Goal: Answer question/provide support: Share knowledge or assist other users

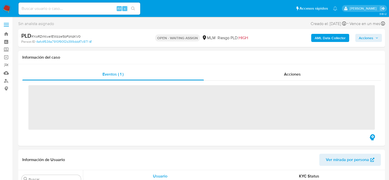
scroll to position [238, 0]
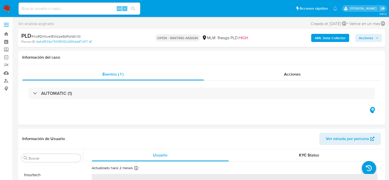
select select "10"
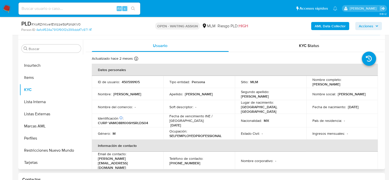
scroll to position [101, 0]
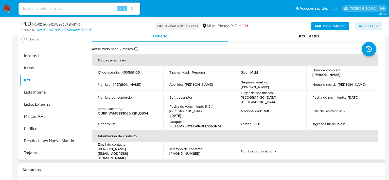
click at [294, 57] on th "Datos personales" at bounding box center [235, 60] width 286 height 12
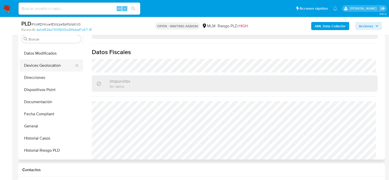
scroll to position [86, 0]
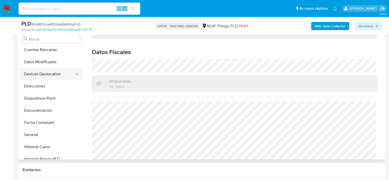
click at [47, 75] on button "Devices Geolocation" at bounding box center [49, 74] width 59 height 12
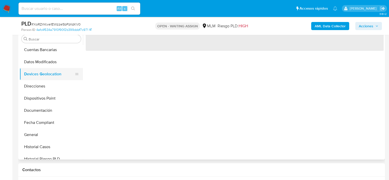
scroll to position [0, 0]
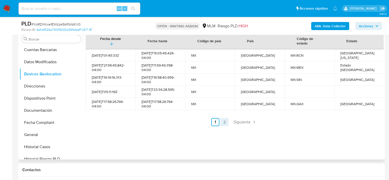
click at [223, 123] on link "2" at bounding box center [224, 122] width 8 height 8
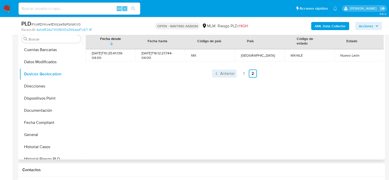
click at [224, 73] on span "Anterior" at bounding box center [227, 74] width 14 height 4
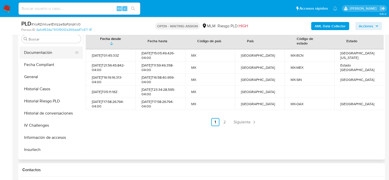
scroll to position [188, 0]
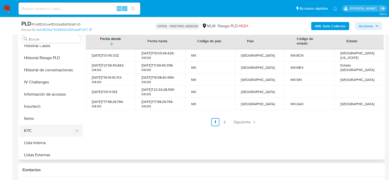
click at [34, 132] on button "KYC" at bounding box center [49, 131] width 59 height 12
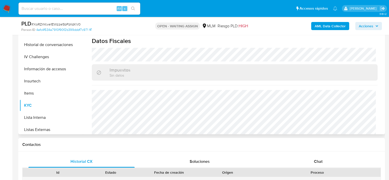
scroll to position [315, 0]
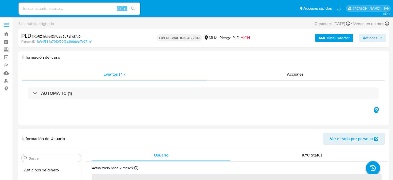
select select "10"
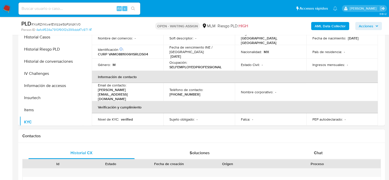
scroll to position [101, 0]
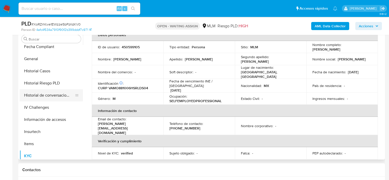
click at [47, 90] on button "Historial de conversaciones" at bounding box center [49, 95] width 59 height 12
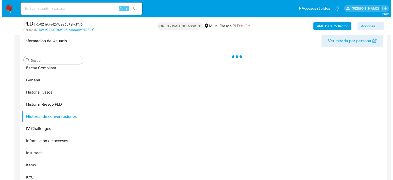
scroll to position [51, 0]
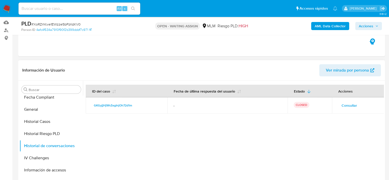
click at [348, 106] on span "Consultar" at bounding box center [348, 105] width 15 height 7
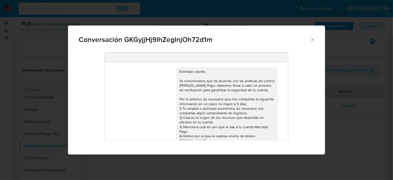
scroll to position [25, 0]
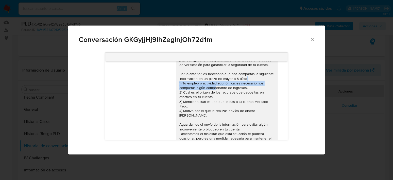
drag, startPoint x: 177, startPoint y: 83, endPoint x: 217, endPoint y: 88, distance: 40.1
click at [217, 88] on div "Estimado cliente, Te comunicamos que de acuerdo con las políticas de control de…" at bounding box center [226, 101] width 95 height 115
click at [202, 87] on div "Estimado cliente, Te comunicamos que de acuerdo con las políticas de control de…" at bounding box center [226, 101] width 95 height 115
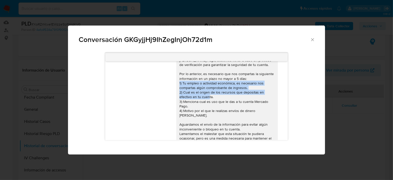
drag, startPoint x: 178, startPoint y: 82, endPoint x: 222, endPoint y: 98, distance: 45.9
click at [222, 98] on div "Estimado cliente, Te comunicamos que de acuerdo con las políticas de control de…" at bounding box center [226, 101] width 95 height 115
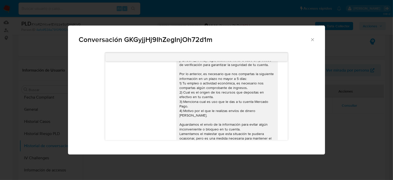
click at [223, 110] on div "Estimado cliente, Te comunicamos que de acuerdo con las políticas de control de…" at bounding box center [226, 101] width 95 height 115
drag, startPoint x: 185, startPoint y: 101, endPoint x: 233, endPoint y: 105, distance: 48.4
click at [233, 105] on div "Estimado cliente, Te comunicamos que de acuerdo con las políticas de control de…" at bounding box center [226, 101] width 95 height 115
click at [182, 113] on div "Estimado cliente, Te comunicamos que de acuerdo con las políticas de control de…" at bounding box center [226, 101] width 95 height 115
drag, startPoint x: 182, startPoint y: 113, endPoint x: 256, endPoint y: 114, distance: 74.0
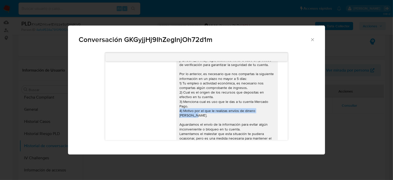
click at [256, 114] on div "Estimado cliente, Te comunicamos que de acuerdo con las políticas de control de…" at bounding box center [226, 101] width 95 height 115
click at [225, 122] on div "Estimado cliente, Te comunicamos que de acuerdo con las políticas de control de…" at bounding box center [226, 101] width 95 height 115
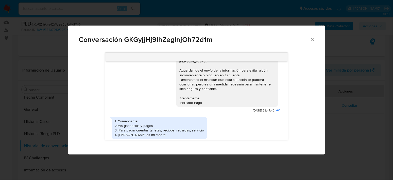
scroll to position [81, 0]
drag, startPoint x: 118, startPoint y: 115, endPoint x: 152, endPoint y: 119, distance: 34.5
click at [152, 119] on div "1. Comerciante 2.Mis ganancias y pagos 3. Para pagar cuentas tarjetas, recibos,…" at bounding box center [159, 127] width 89 height 18
click at [147, 124] on div "1. Comerciante 2.Mis ganancias y pagos 3. Para pagar cuentas tarjetas, recibos,…" at bounding box center [159, 127] width 89 height 18
drag, startPoint x: 114, startPoint y: 121, endPoint x: 165, endPoint y: 122, distance: 50.7
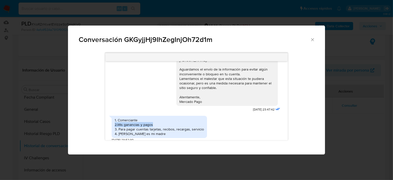
click at [163, 121] on div "1. Comerciante 2.Mis ganancias y pagos 3. Para pagar cuentas tarjetas, recibos,…" at bounding box center [159, 127] width 89 height 18
click at [161, 128] on div "1. Comerciante 2.Mis ganancias y pagos 3. Para pagar cuentas tarjetas, recibos,…" at bounding box center [159, 127] width 89 height 18
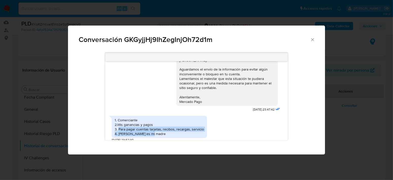
drag, startPoint x: 119, startPoint y: 125, endPoint x: 206, endPoint y: 127, distance: 86.7
click at [206, 127] on div "1. Comerciante 2.Mis ganancias y pagos 3. Para pagar cuentas tarjetas, recibos,…" at bounding box center [197, 128] width 170 height 29
click at [199, 130] on div "1. Comerciante 2.Mis ganancias y pagos 3. Para pagar cuentas tarjetas, recibos,…" at bounding box center [159, 127] width 89 height 18
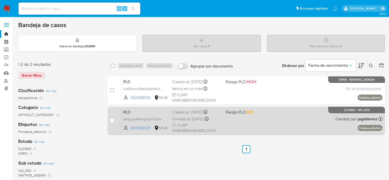
click at [215, 123] on span "CURP VAMO881006HSRLDS04" at bounding box center [196, 128] width 49 height 11
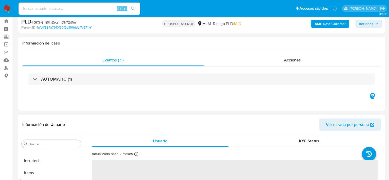
scroll to position [25, 0]
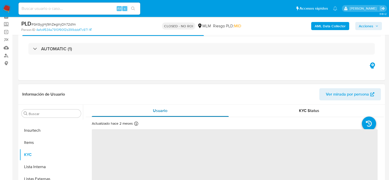
select select "10"
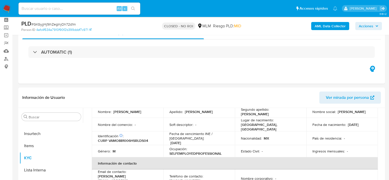
scroll to position [0, 0]
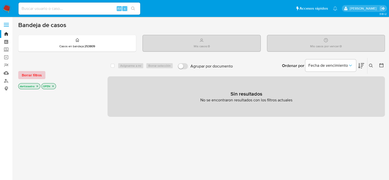
click at [29, 74] on span "Borrar filtros" at bounding box center [32, 75] width 20 height 7
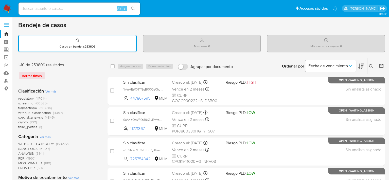
click at [381, 7] on icon "Salir" at bounding box center [382, 8] width 5 height 5
